Goal: Task Accomplishment & Management: Manage account settings

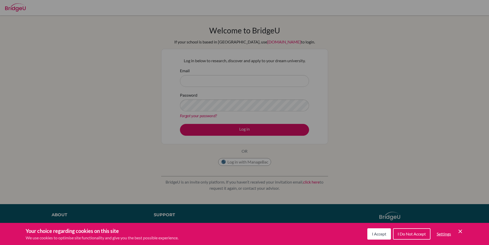
click at [382, 234] on span "I Accept" at bounding box center [379, 233] width 14 height 5
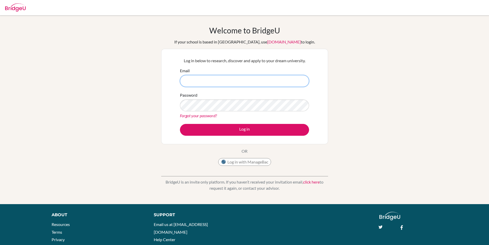
click at [188, 75] on input "Email" at bounding box center [244, 81] width 129 height 12
type input "[EMAIL_ADDRESS][DOMAIN_NAME]"
click at [180, 124] on button "Log in" at bounding box center [244, 130] width 129 height 12
